Goal: Go to known website: Access a specific website the user already knows

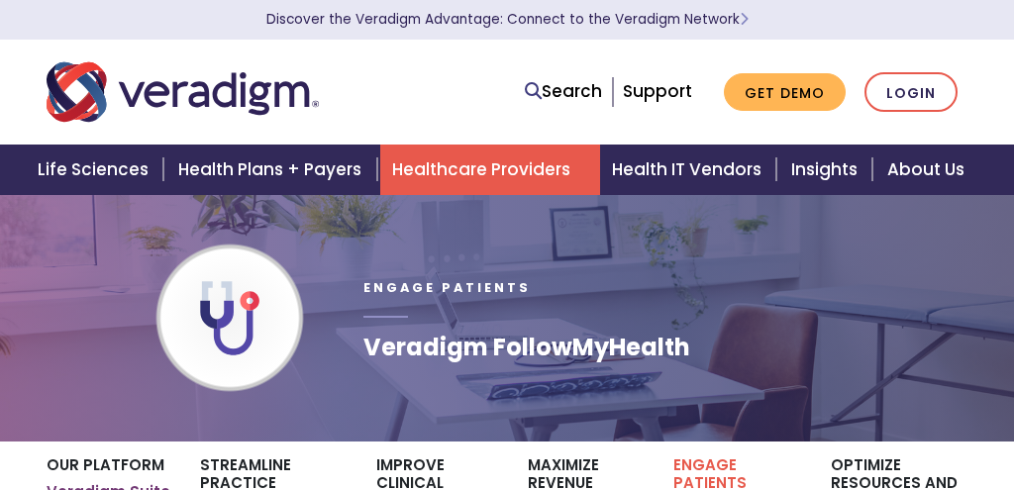
scroll to position [941, 0]
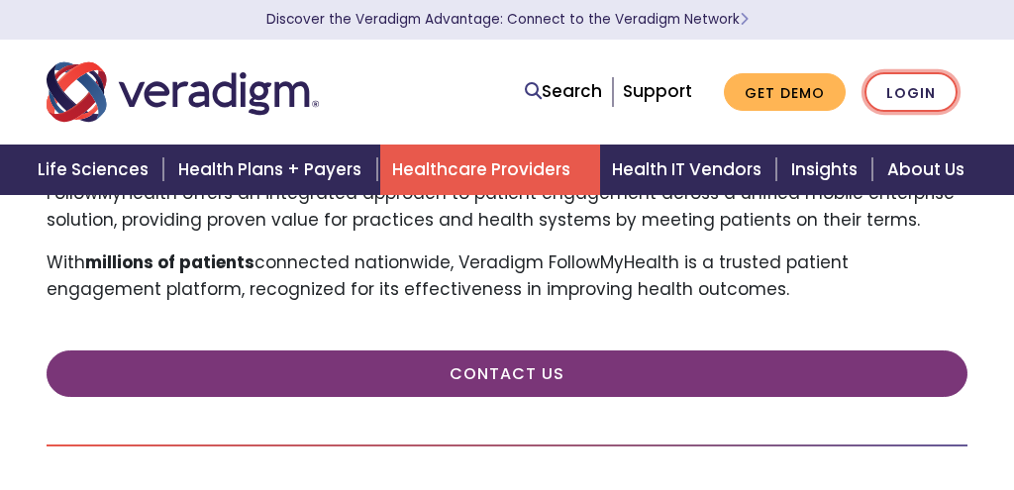
click at [914, 90] on link "Login" at bounding box center [910, 92] width 93 height 41
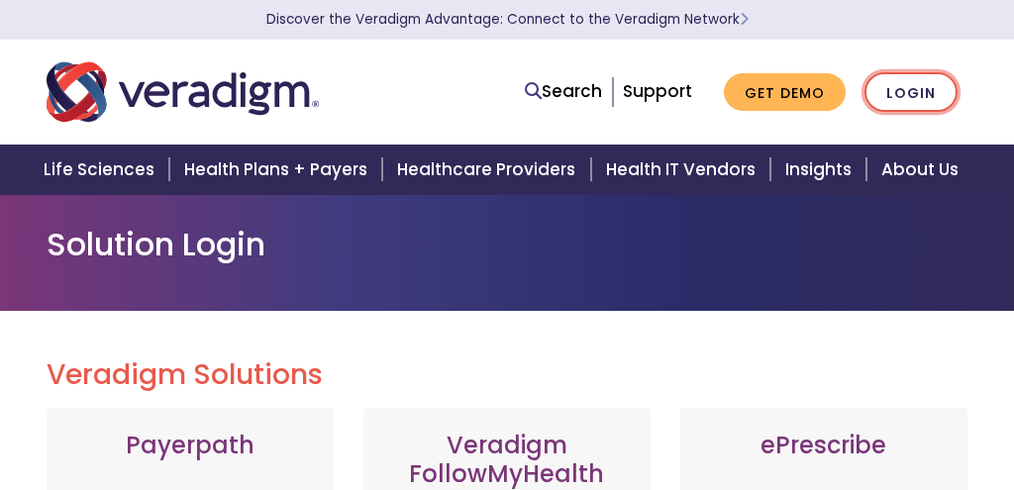
click at [916, 91] on link "Login" at bounding box center [910, 92] width 93 height 41
